Goal: Information Seeking & Learning: Learn about a topic

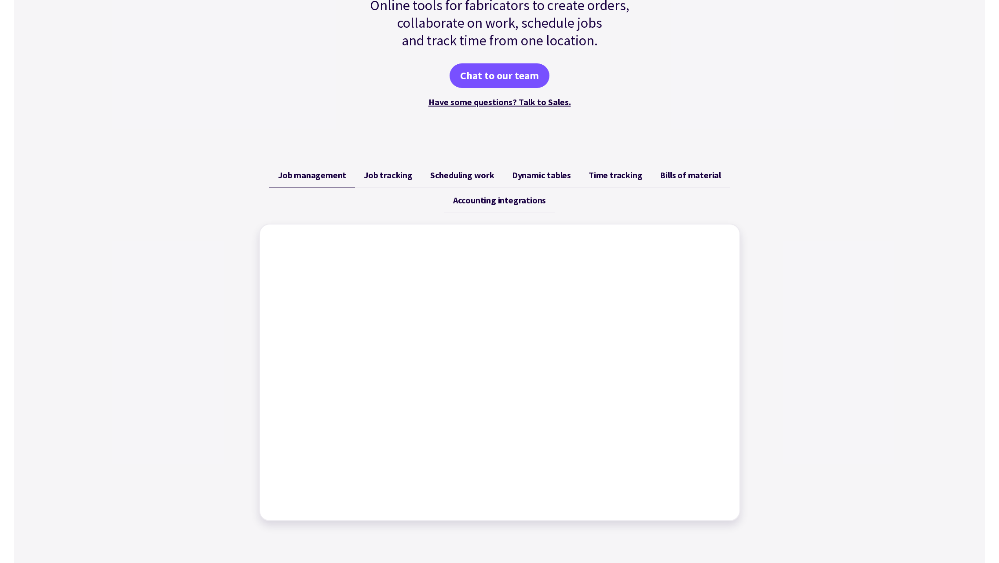
scroll to position [211, 0]
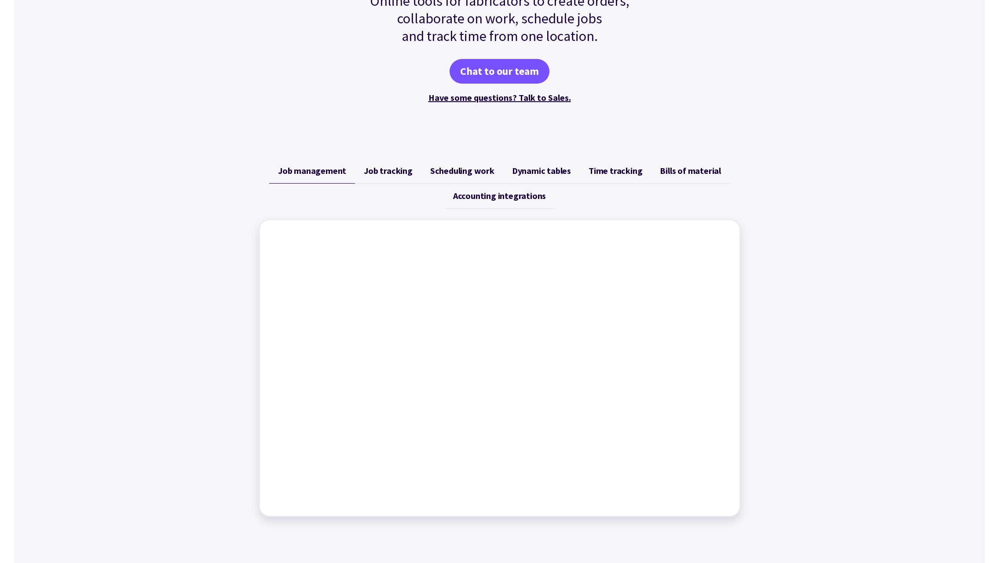
click at [387, 169] on span "Job tracking" at bounding box center [388, 170] width 49 height 11
click at [453, 171] on span "Scheduling work" at bounding box center [462, 170] width 64 height 11
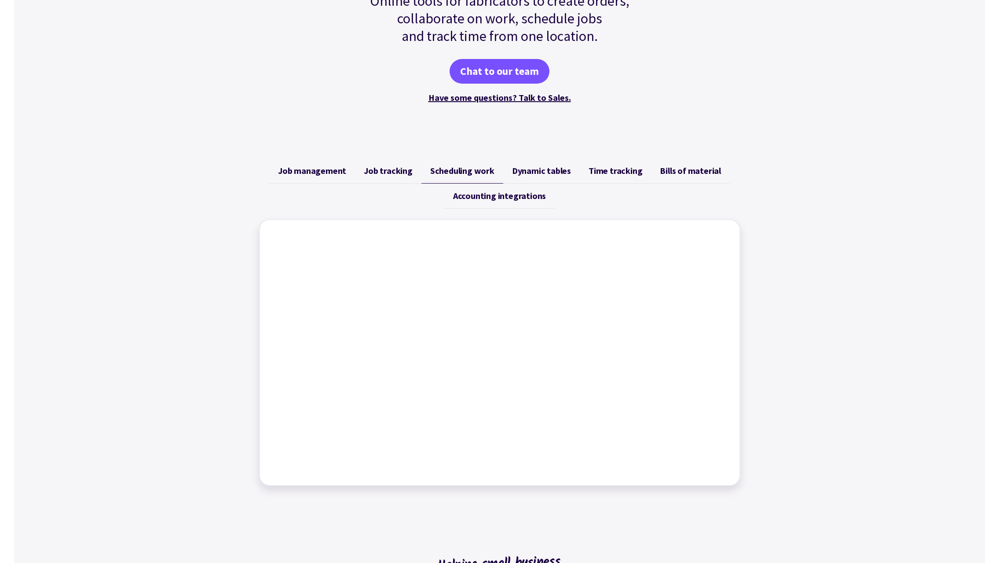
click at [549, 169] on span "Dynamic tables" at bounding box center [541, 170] width 59 height 11
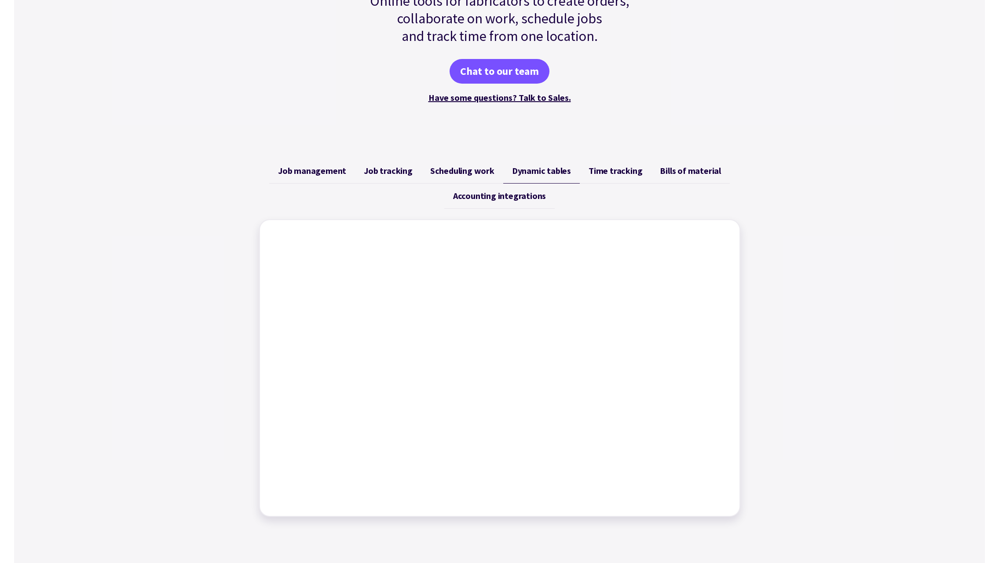
click at [602, 175] on span "Time tracking" at bounding box center [616, 170] width 54 height 11
click at [703, 166] on span "Bills of material" at bounding box center [690, 170] width 61 height 11
click at [525, 196] on span "Accounting integrations" at bounding box center [499, 196] width 93 height 11
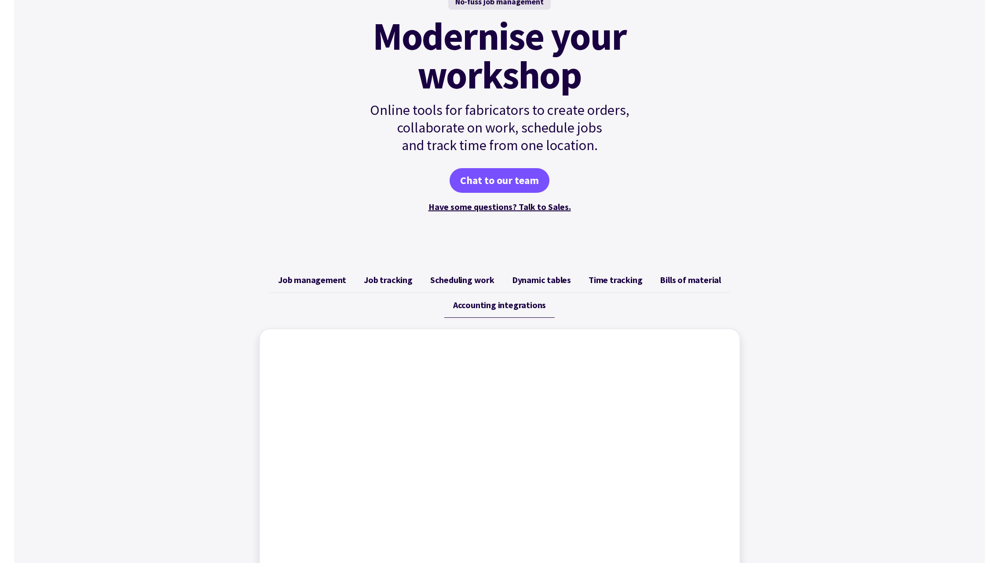
scroll to position [0, 0]
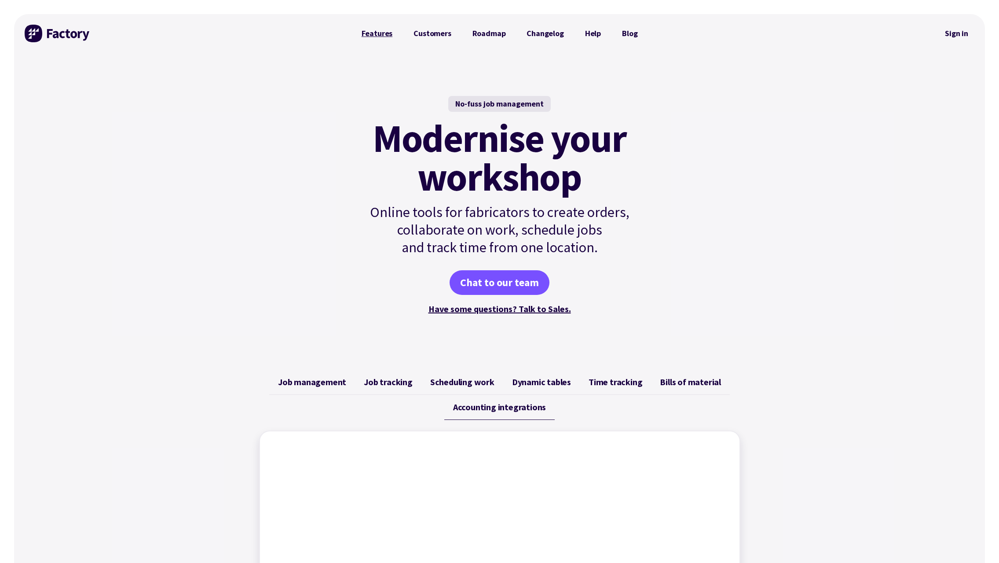
click at [372, 37] on link "Features" at bounding box center [377, 34] width 52 height 18
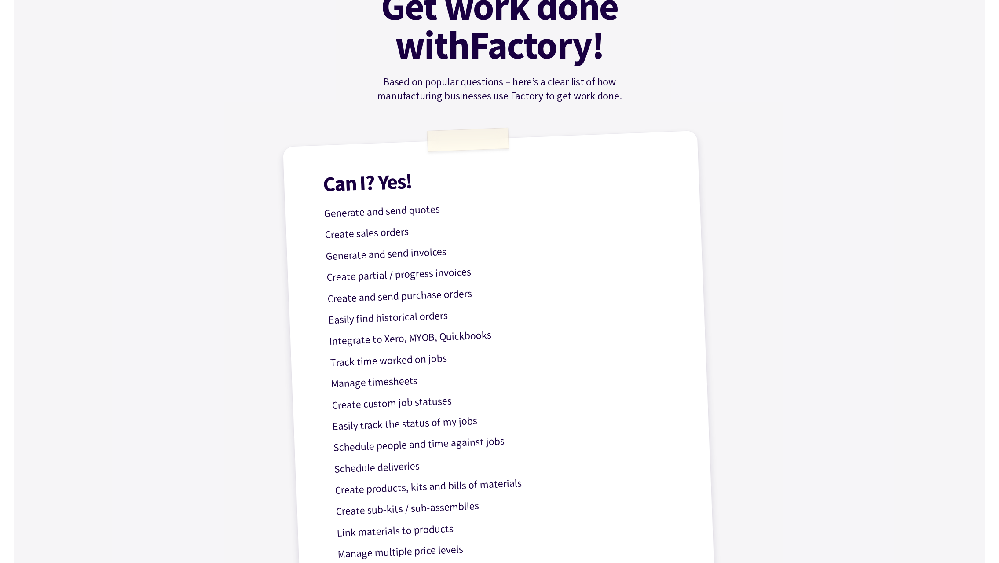
scroll to position [123, 0]
click at [373, 365] on p "Track time worked on jobs" at bounding box center [506, 354] width 352 height 31
click at [380, 361] on p "Track time worked on jobs" at bounding box center [506, 354] width 352 height 31
click at [380, 362] on p "Track time worked on jobs" at bounding box center [506, 354] width 352 height 31
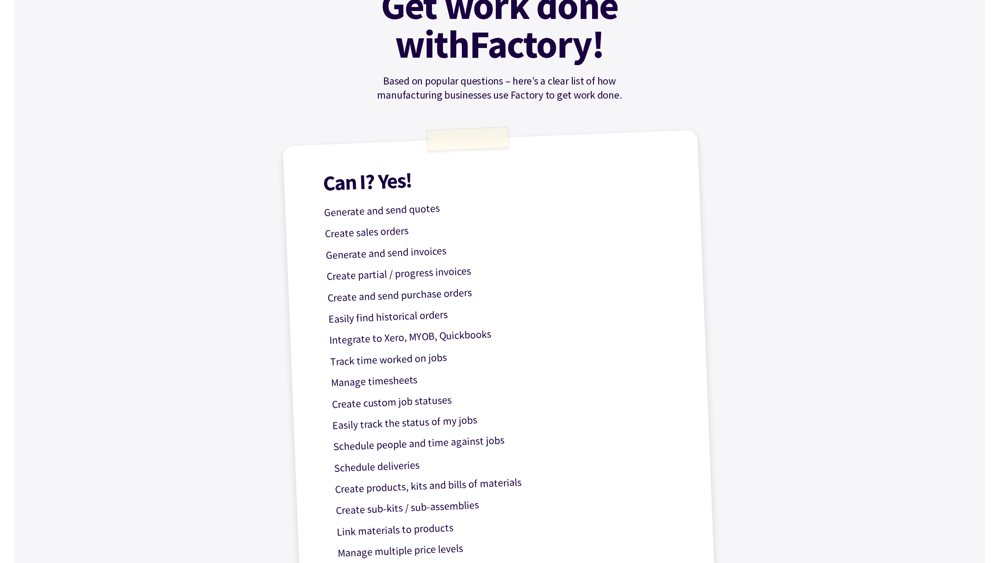
click at [268, 297] on div "Get work done with Factory! Based on popular questions – here’s a clear list of…" at bounding box center [500, 515] width 528 height 1170
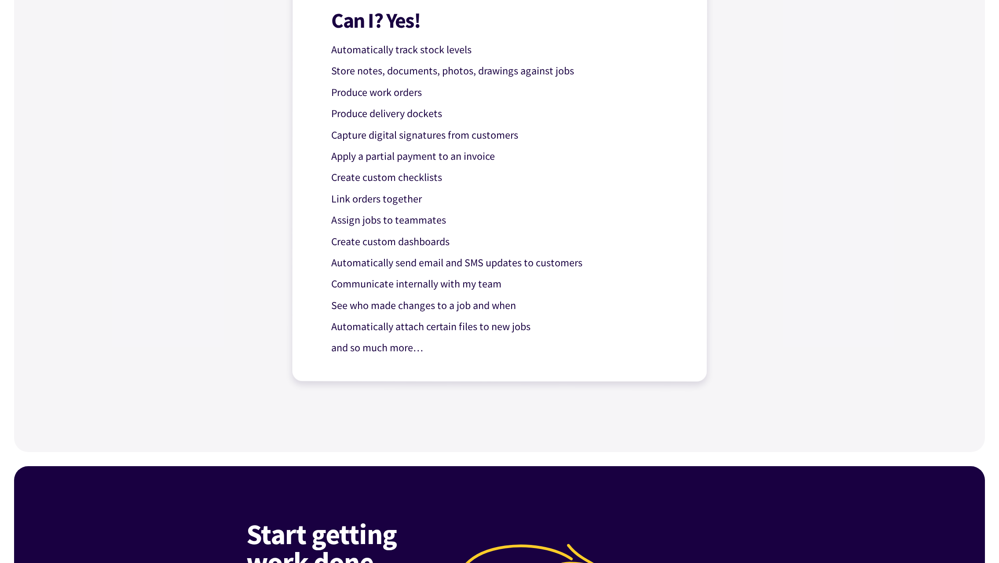
scroll to position [1208, 0]
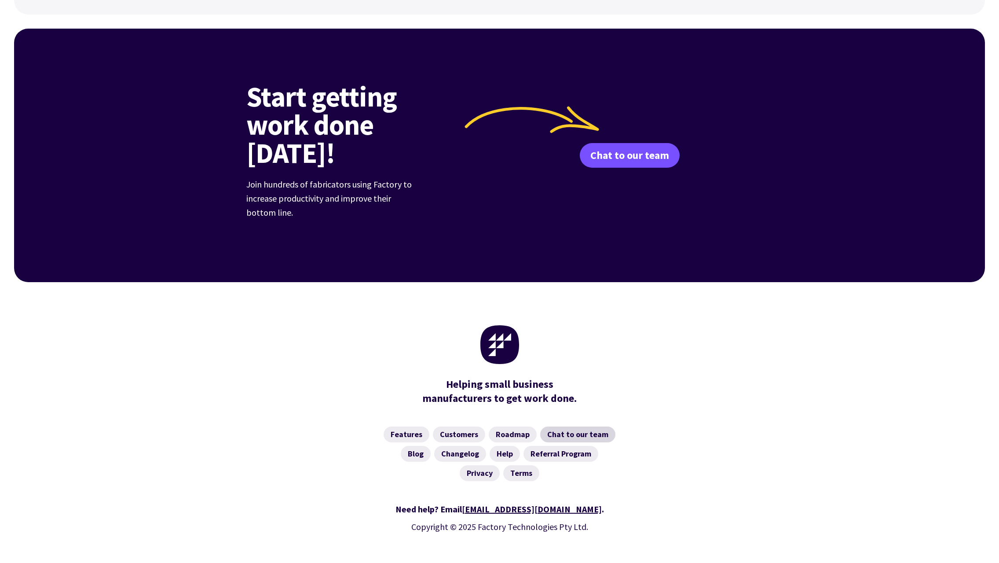
click at [580, 426] on link "Chat to our team" at bounding box center [577, 434] width 75 height 16
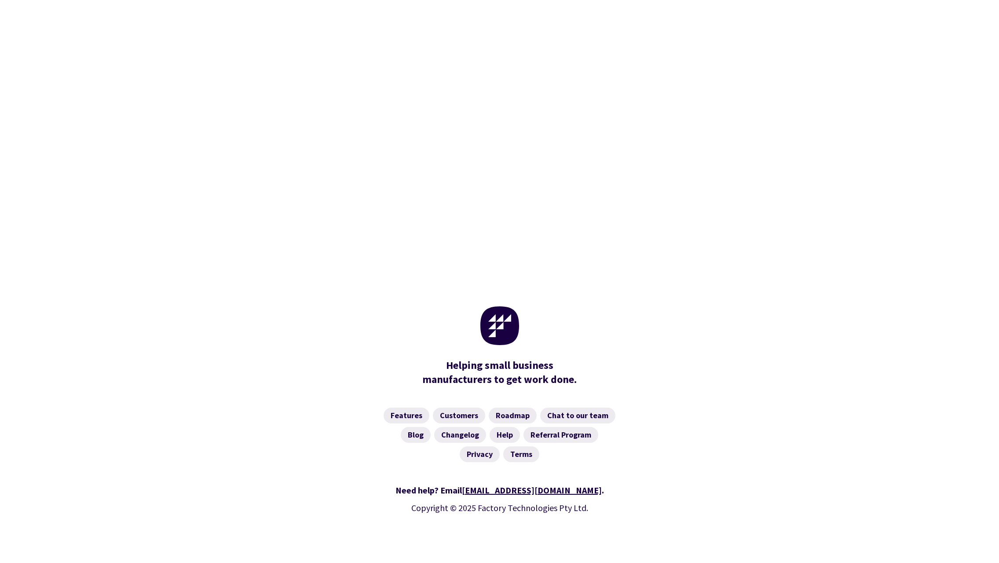
scroll to position [271, 0]
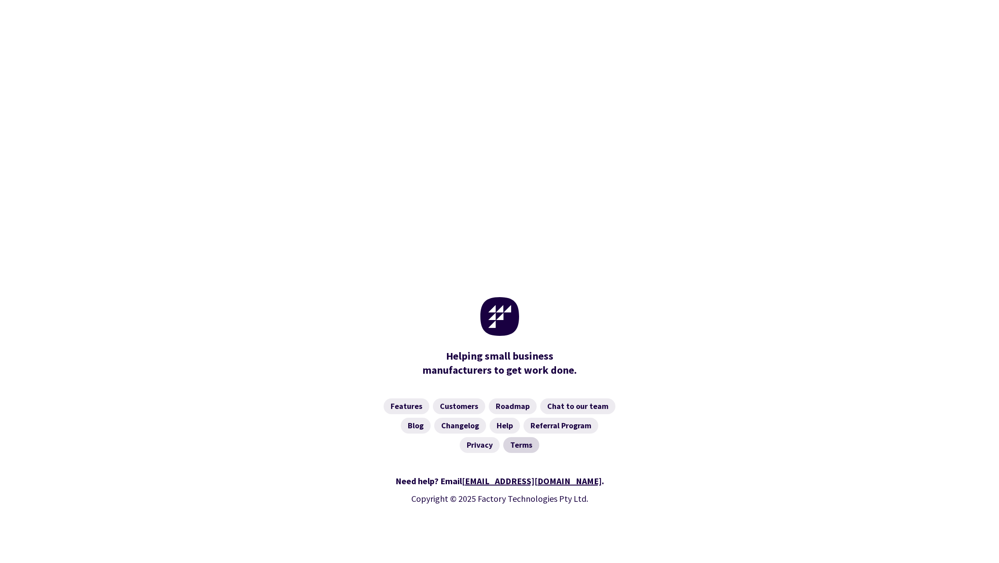
click at [524, 446] on link "Terms" at bounding box center [521, 445] width 36 height 16
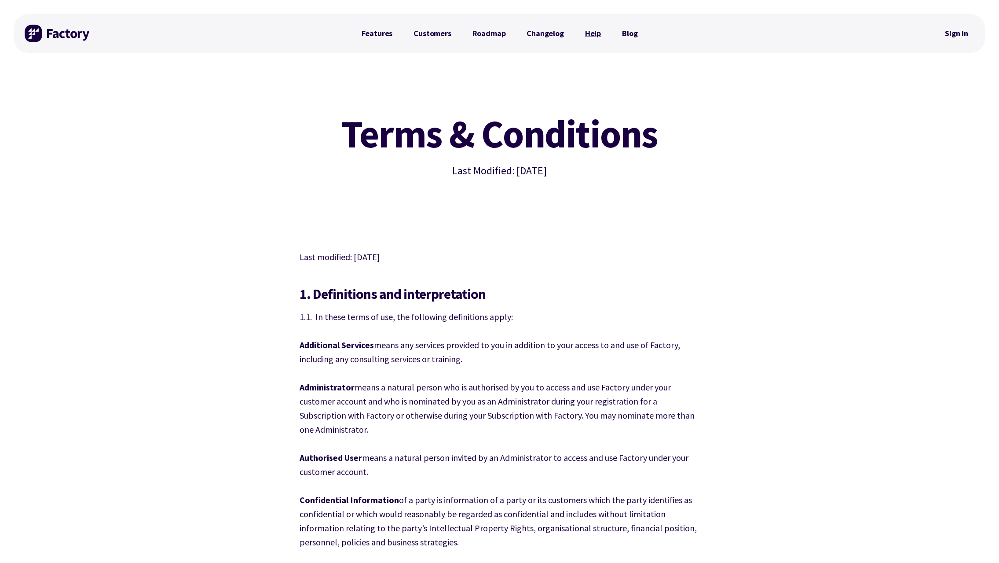
click at [599, 33] on link "Help" at bounding box center [593, 34] width 37 height 18
click at [437, 32] on link "Customers" at bounding box center [432, 34] width 59 height 18
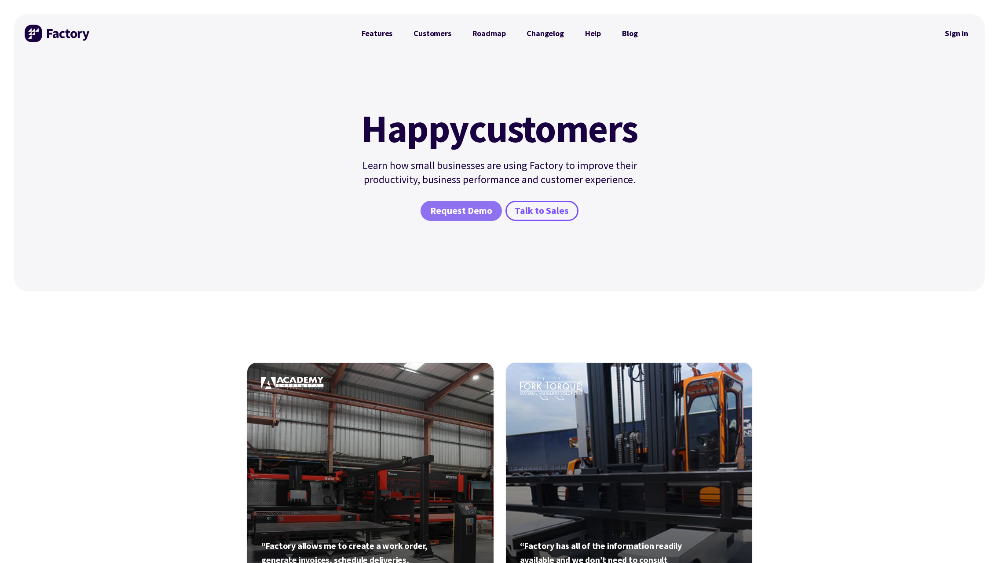
click at [464, 209] on span "Request Demo" at bounding box center [461, 211] width 62 height 13
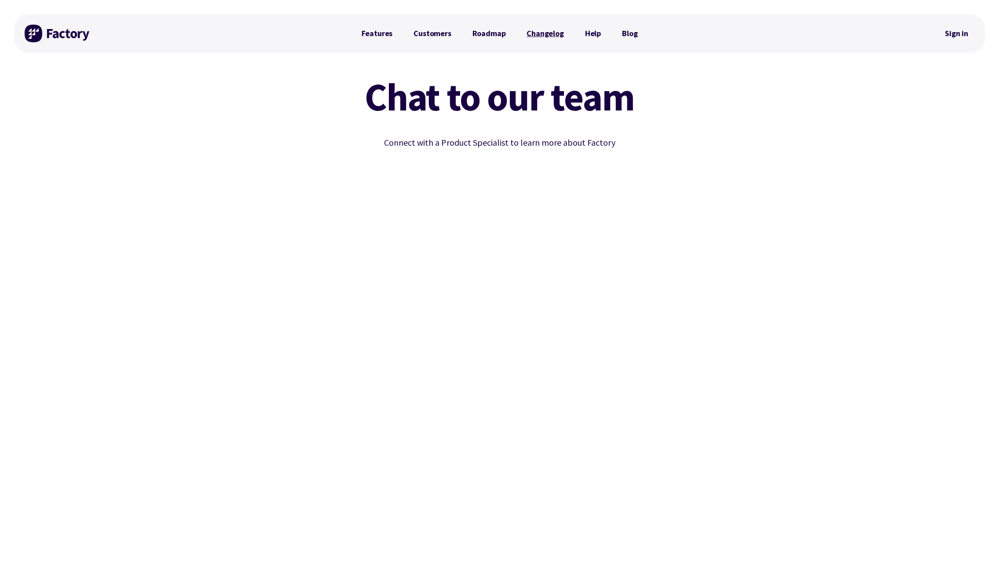
click at [560, 36] on link "Changelog" at bounding box center [545, 34] width 58 height 18
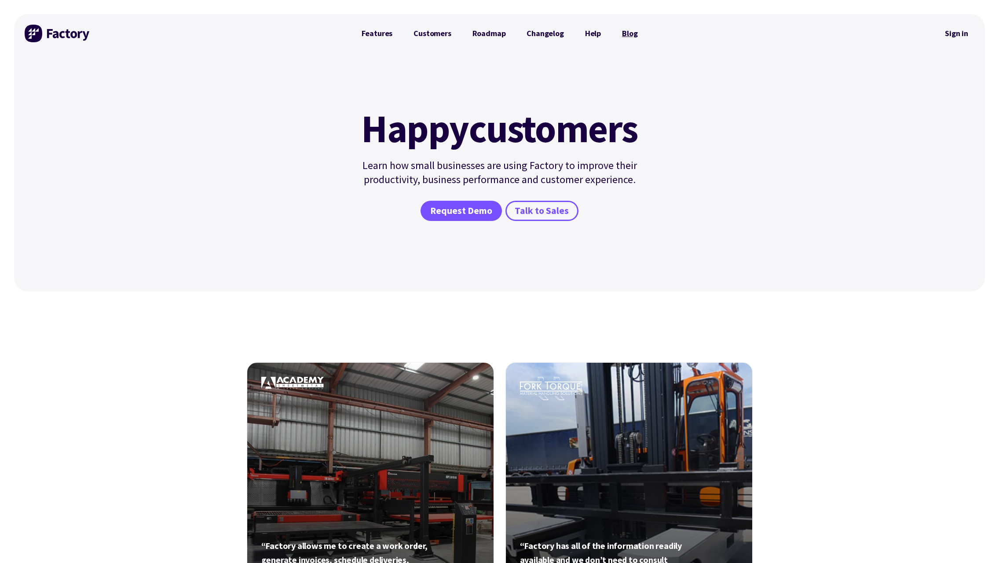
click at [624, 36] on link "Blog" at bounding box center [630, 34] width 37 height 18
click at [78, 33] on img at bounding box center [58, 34] width 66 height 18
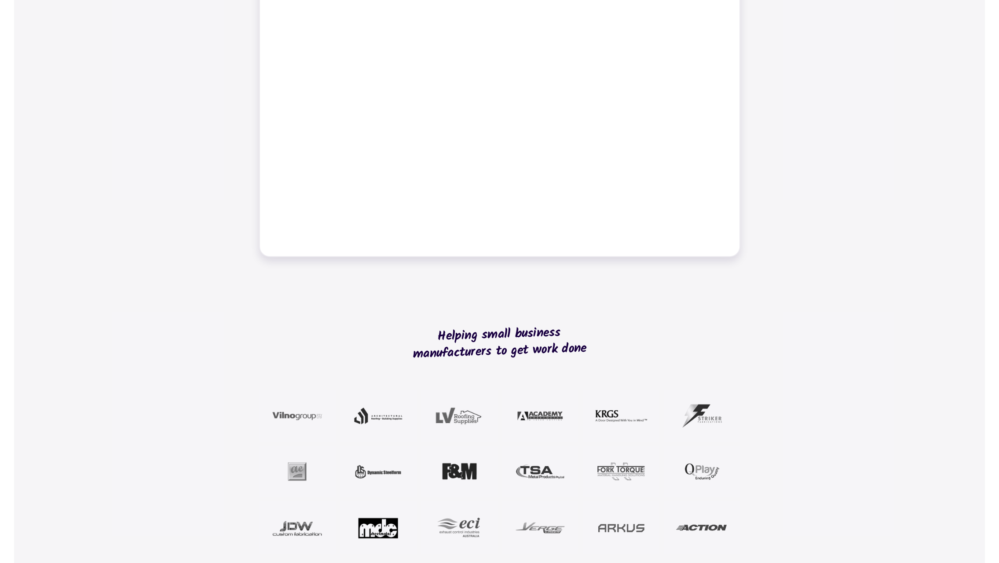
scroll to position [607, 0]
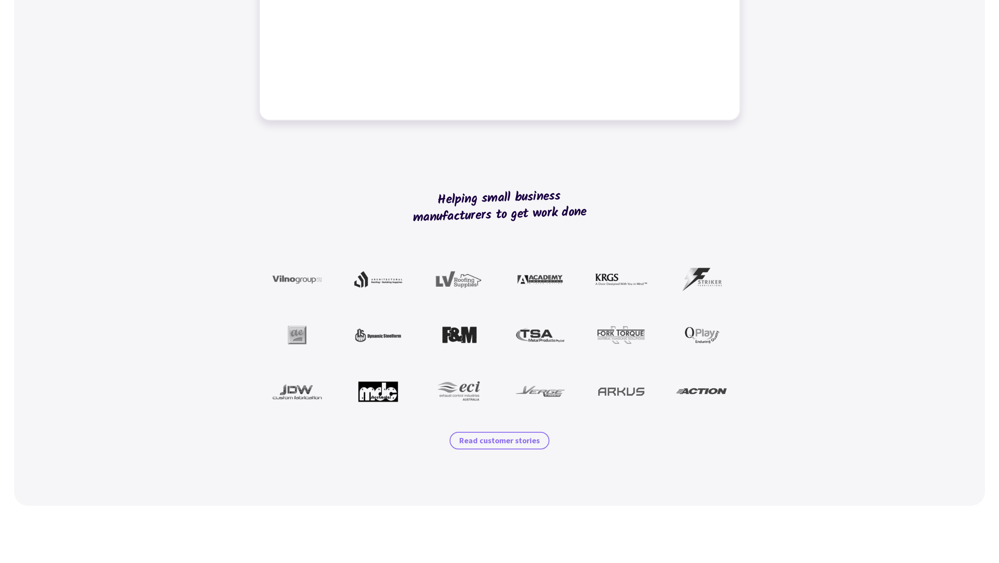
click at [524, 441] on span "Read customer stories" at bounding box center [499, 440] width 81 height 11
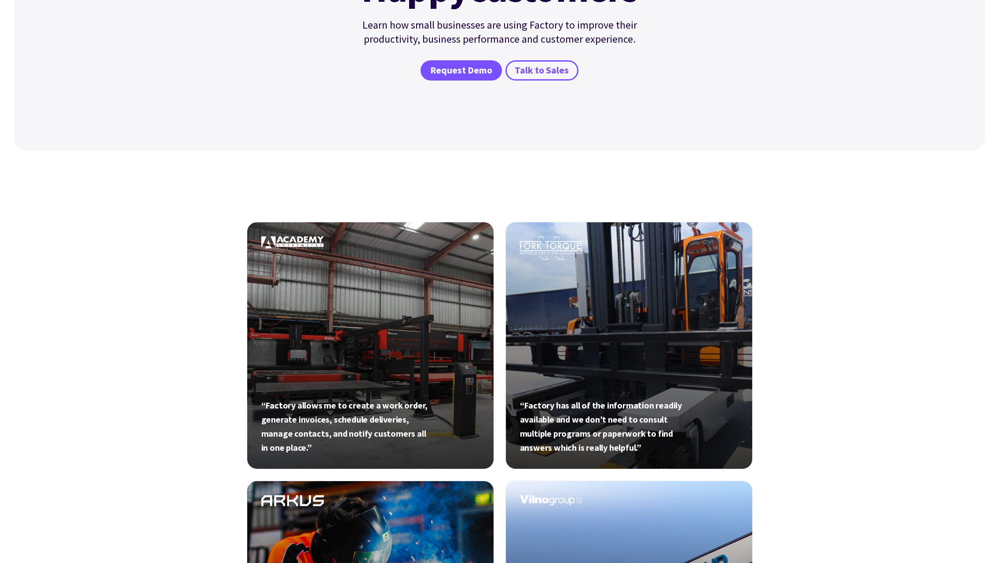
scroll to position [73, 0]
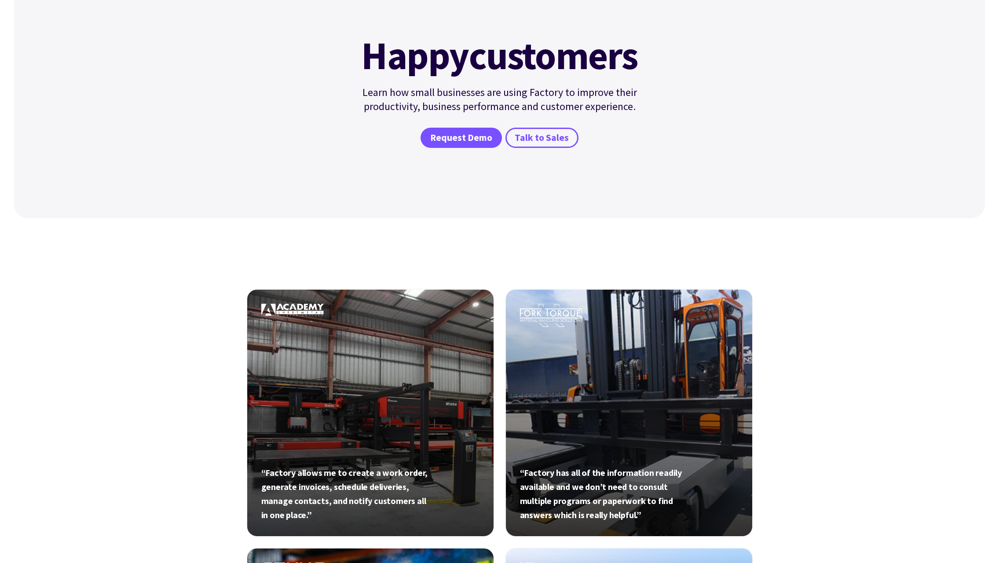
click at [356, 337] on link at bounding box center [370, 413] width 248 height 248
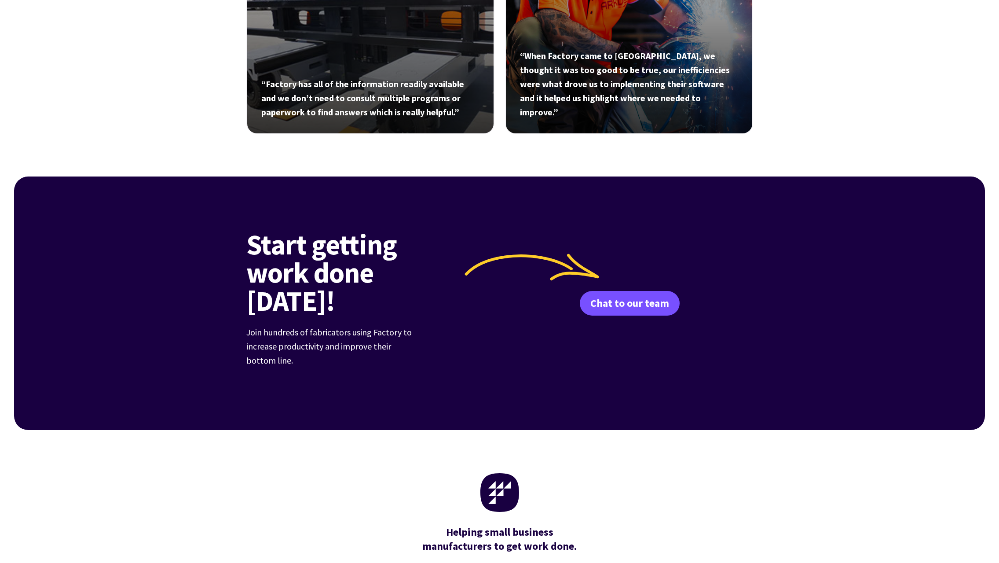
scroll to position [1582, 0]
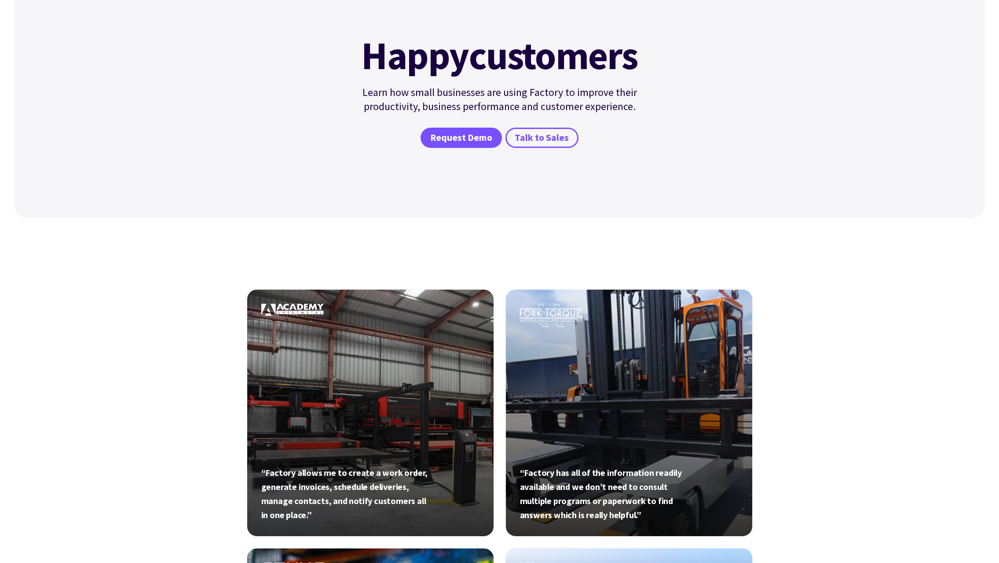
drag, startPoint x: 0, startPoint y: 0, endPoint x: 160, endPoint y: 238, distance: 287.3
